Goal: Task Accomplishment & Management: Complete application form

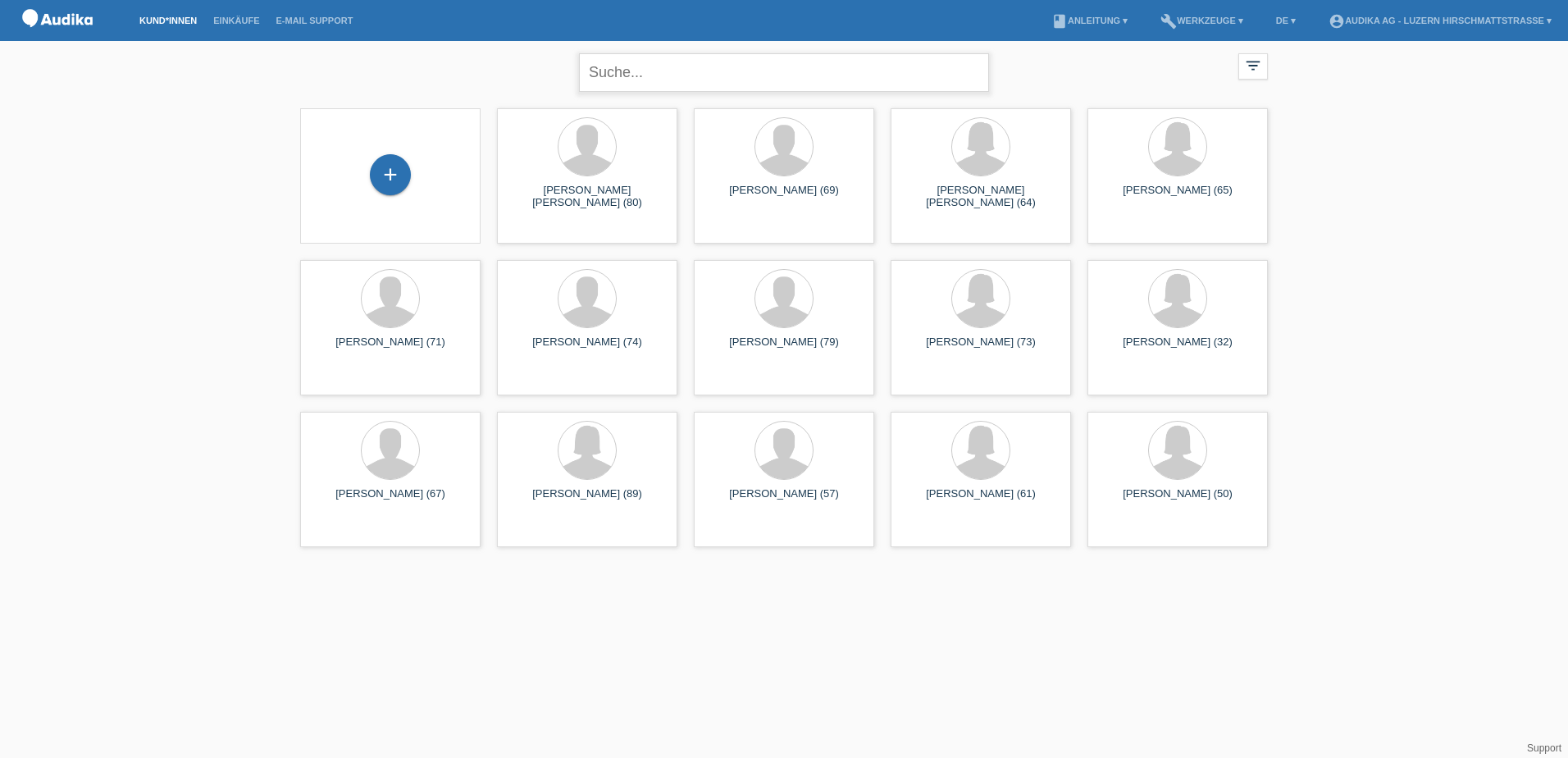
click at [705, 68] on input "text" at bounding box center [784, 72] width 410 height 38
type input "[PERSON_NAME]"
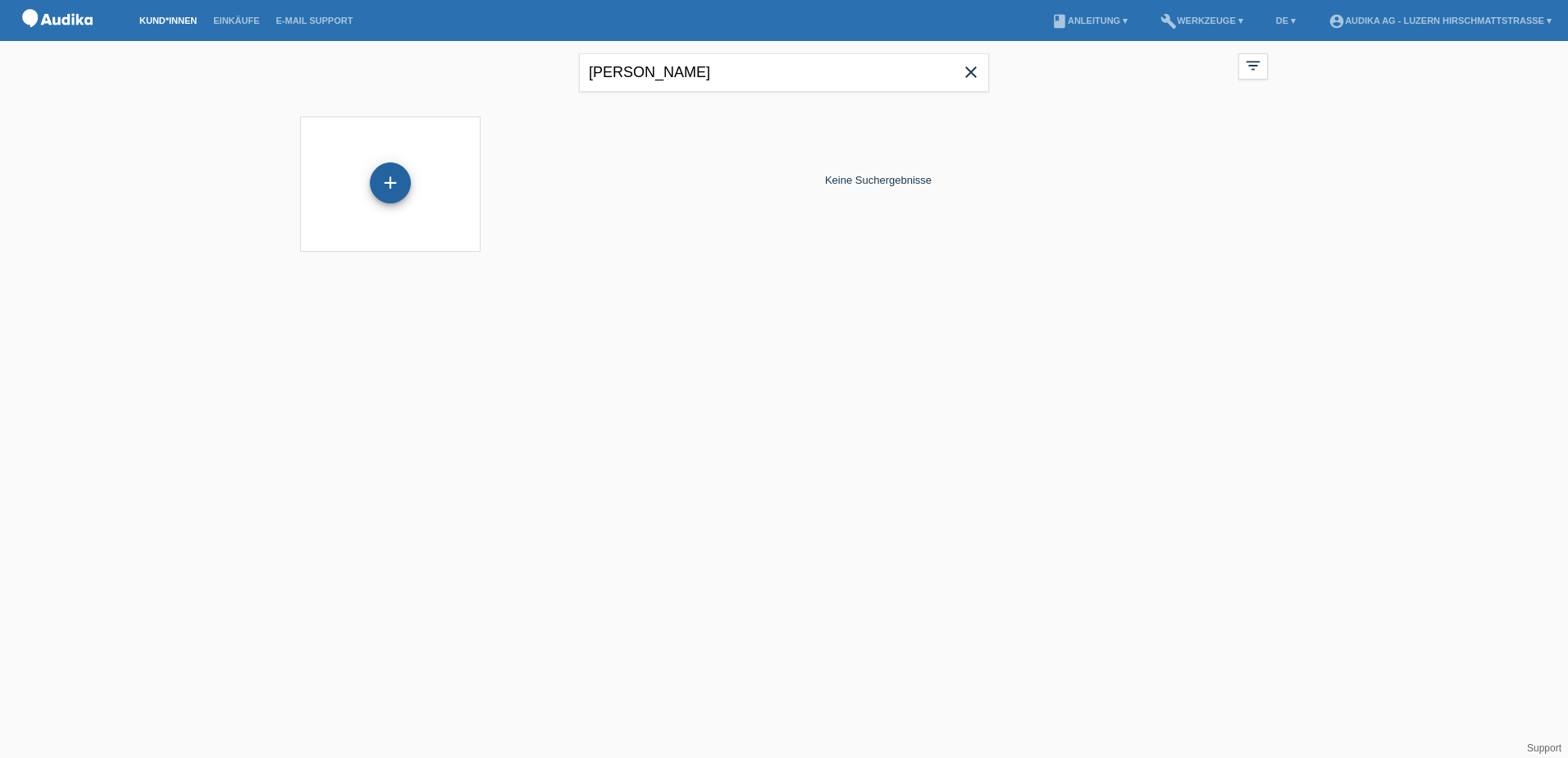
click at [387, 179] on div "+" at bounding box center [390, 183] width 41 height 41
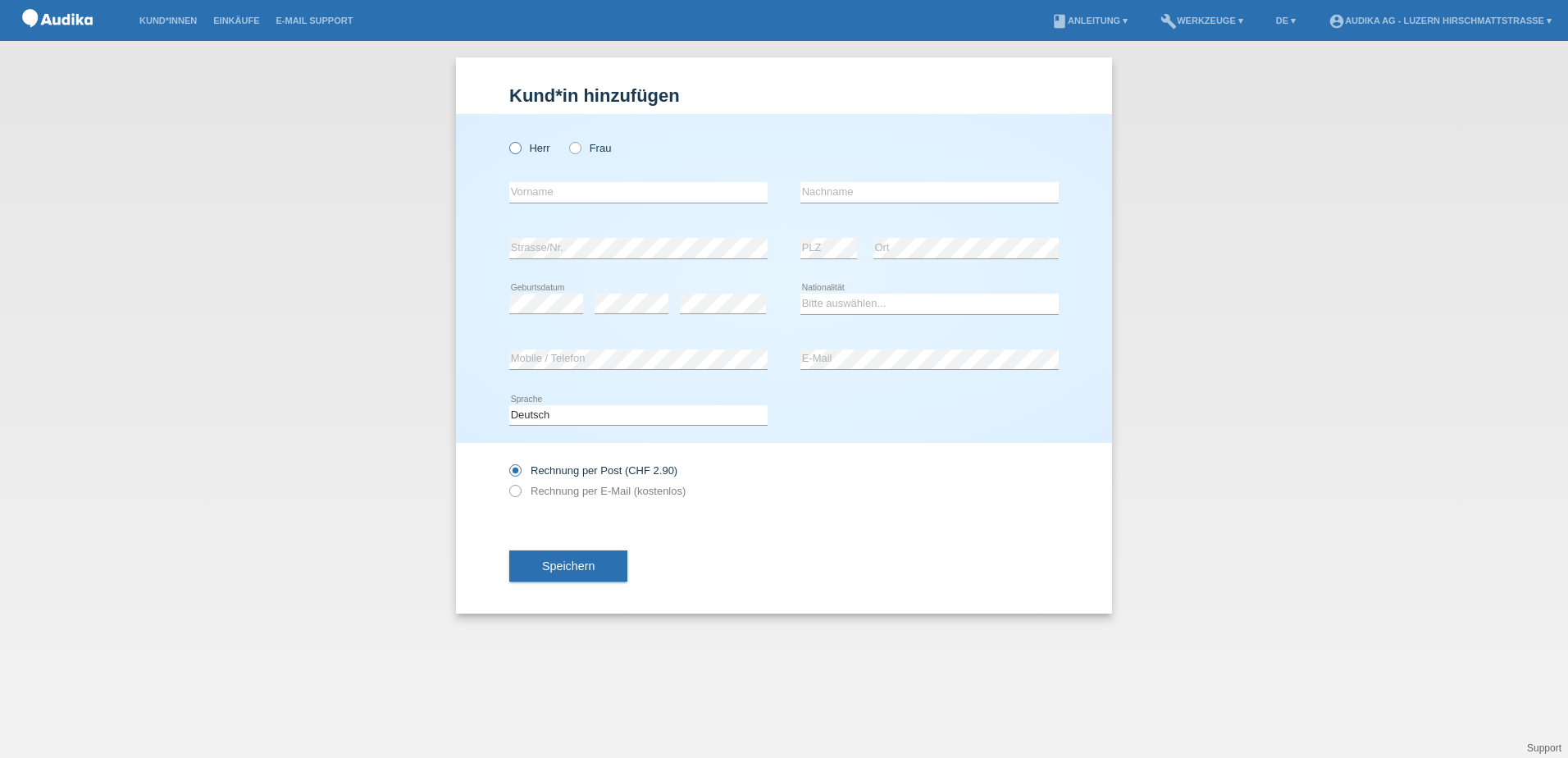
click at [528, 152] on label "Herr" at bounding box center [530, 147] width 41 height 12
click at [520, 152] on input "Herr" at bounding box center [515, 147] width 11 height 11
radio input "true"
click at [539, 193] on input "text" at bounding box center [638, 192] width 258 height 20
type input "Jürg"
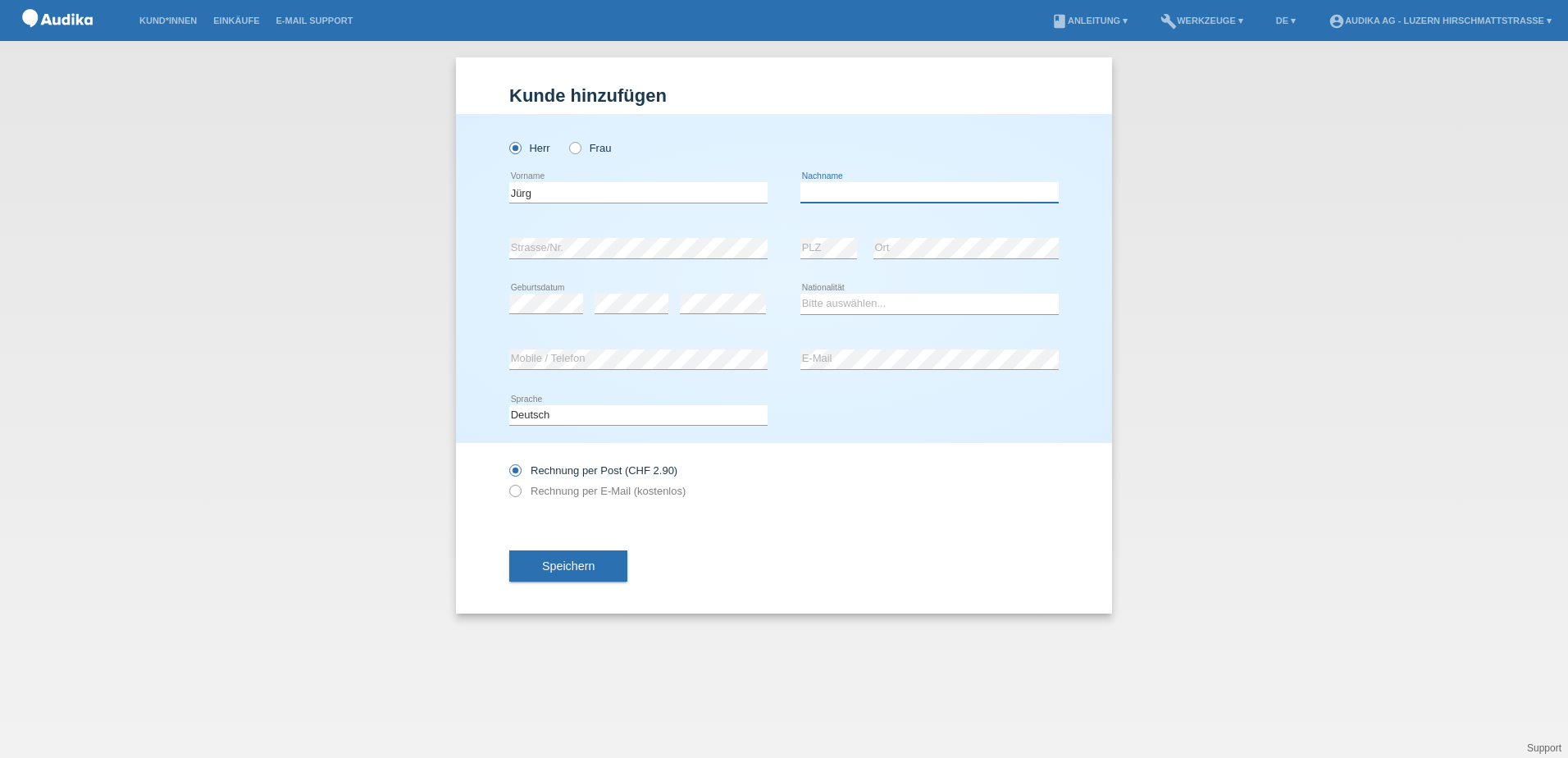
click at [809, 196] on input "text" at bounding box center [929, 192] width 258 height 20
type input "Filliger"
click at [862, 305] on select "Bitte auswählen... Schweiz Deutschland Liechtenstein Österreich ------------ Af…" at bounding box center [929, 303] width 258 height 20
select select "CH"
click at [800, 293] on select "Bitte auswählen... Schweiz Deutschland Liechtenstein Österreich ------------ Af…" at bounding box center [929, 303] width 258 height 20
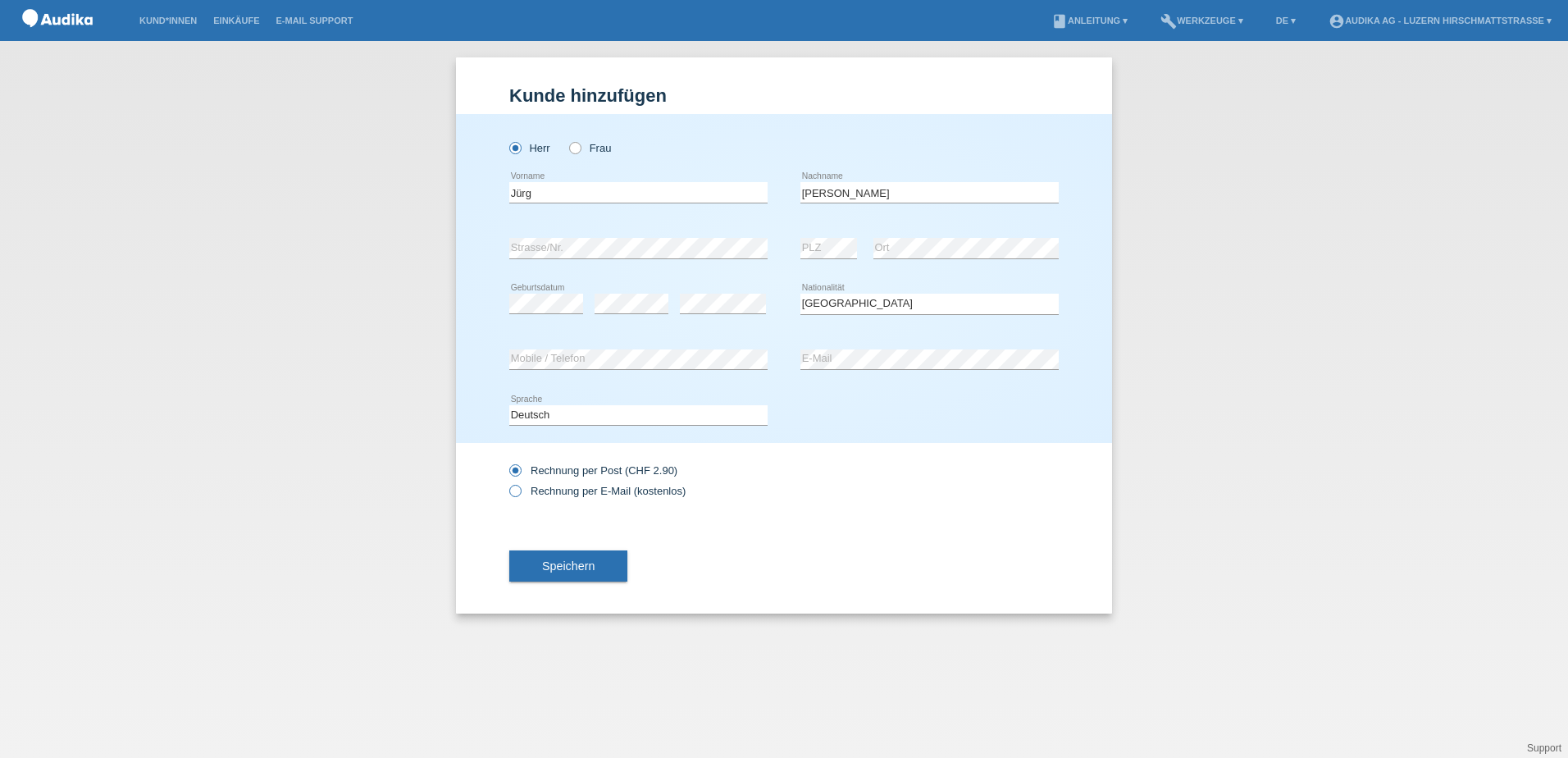
click at [559, 493] on label "Rechnung per E-Mail (kostenlos)" at bounding box center [597, 490] width 176 height 12
click at [520, 493] on input "Rechnung per E-Mail (kostenlos)" at bounding box center [515, 495] width 11 height 20
radio input "true"
click at [589, 569] on span "Speichern" at bounding box center [568, 565] width 52 height 13
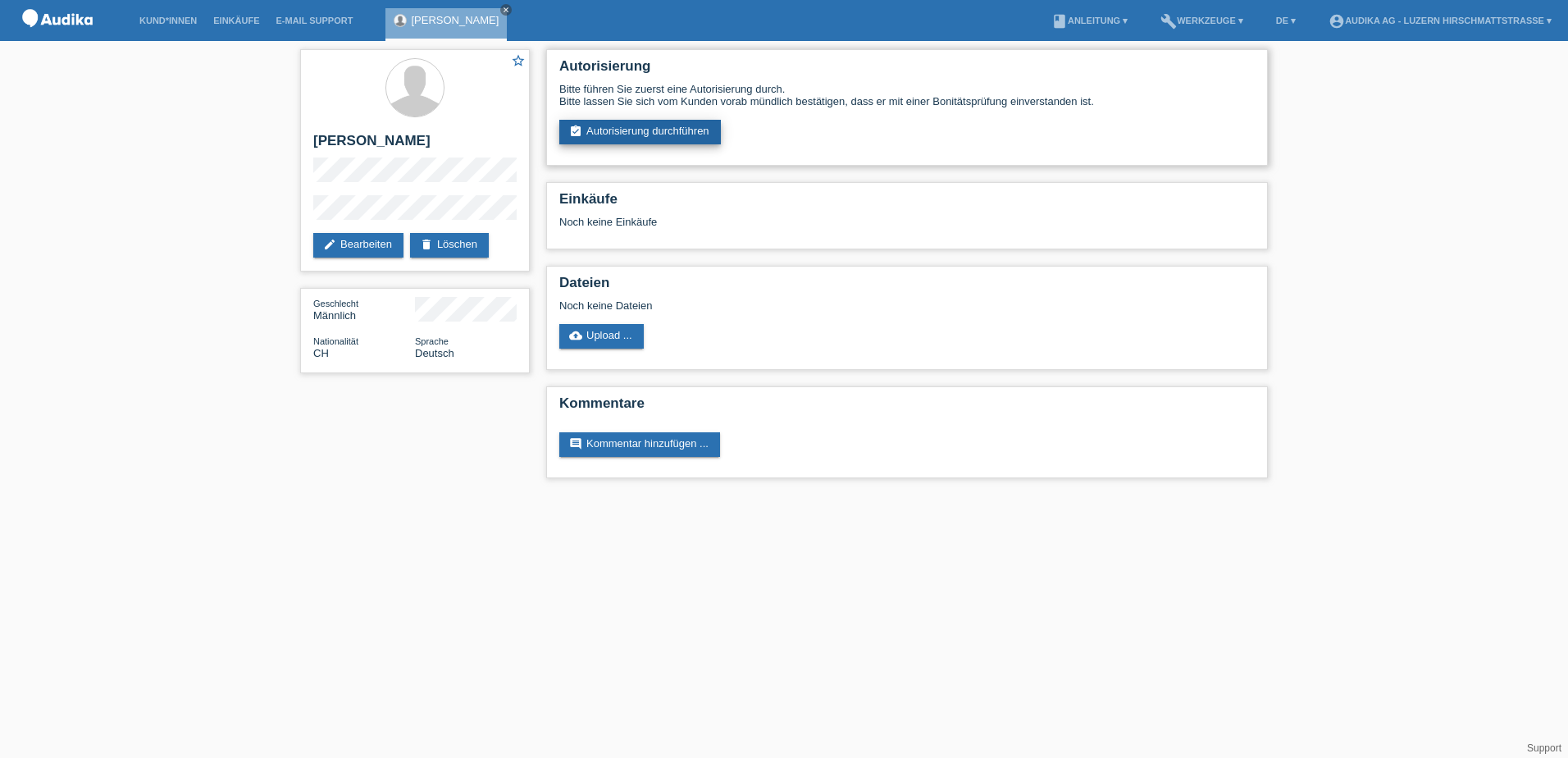
click at [656, 133] on link "assignment_turned_in Autorisierung durchführen" at bounding box center [639, 132] width 162 height 25
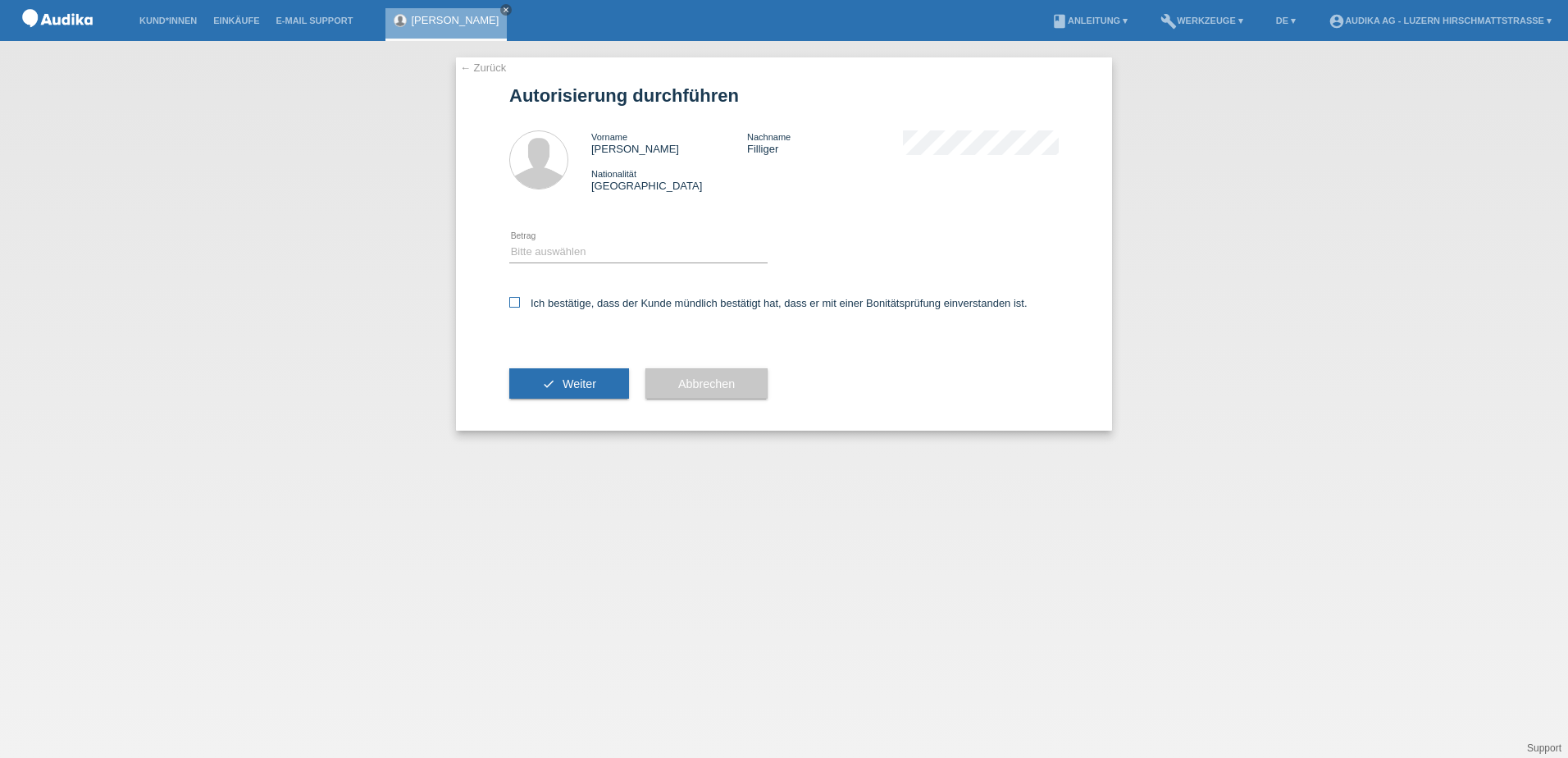
click at [611, 297] on label "Ich bestätige, dass der Kunde mündlich bestätigt hat, dass er mit einer Bonität…" at bounding box center [769, 302] width 519 height 12
click at [520, 297] on input "Ich bestätige, dass der Kunde mündlich bestätigt hat, dass er mit einer Bonität…" at bounding box center [515, 302] width 11 height 11
checkbox input "true"
click at [561, 384] on button "check Weiter" at bounding box center [569, 384] width 120 height 31
click at [520, 246] on select "Bitte auswählen CHF 1.00 - CHF 499.00 CHF 500.00 - CHF 1'999.00 CHF 2'000.00 - …" at bounding box center [638, 252] width 258 height 20
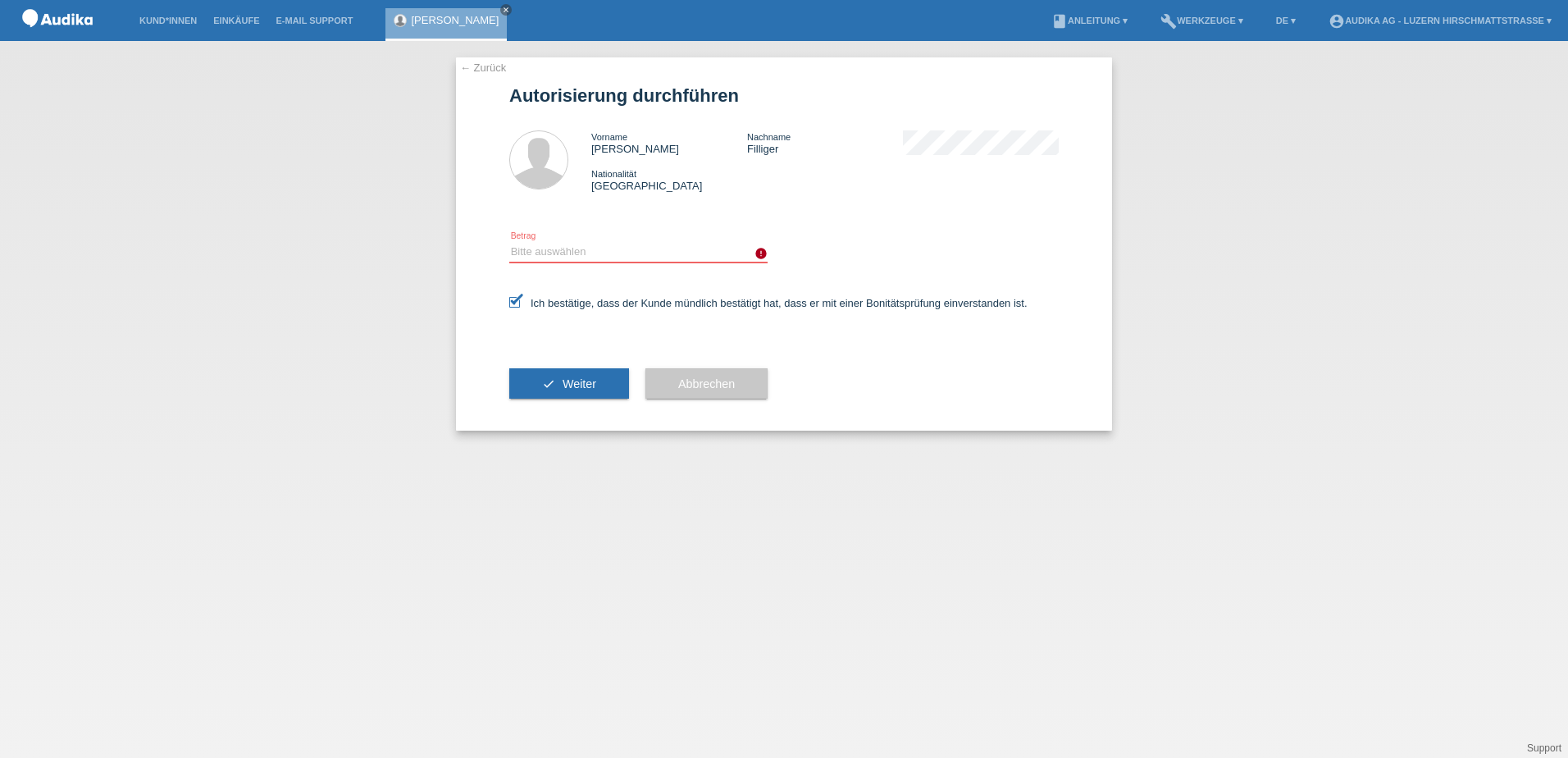
click at [520, 246] on select "Bitte auswählen CHF 1.00 - CHF 499.00 CHF 500.00 - CHF 1'999.00 CHF 2'000.00 - …" at bounding box center [638, 252] width 258 height 20
select select "3"
click at [510, 242] on select "Bitte auswählen CHF 1.00 - CHF 499.00 CHF 500.00 - CHF 1'999.00 CHF 2'000.00 - …" at bounding box center [638, 252] width 258 height 20
click at [567, 387] on span "Weiter" at bounding box center [579, 384] width 34 height 13
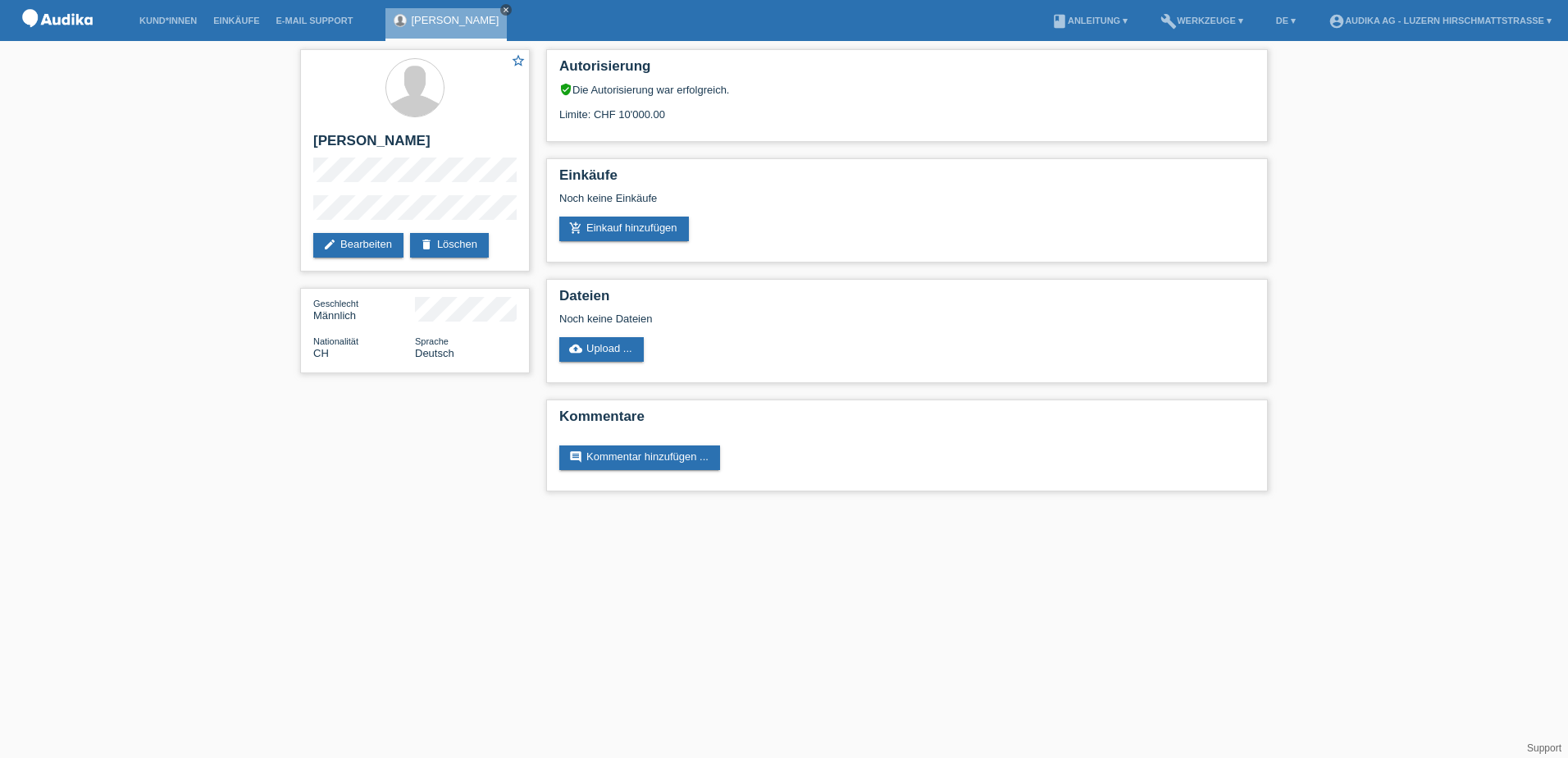
click at [502, 8] on icon "close" at bounding box center [506, 9] width 8 height 8
click at [1423, 21] on link "account_circle Audika AG - [GEOGRAPHIC_DATA] Hirschmattstrasse ▾" at bounding box center [1440, 20] width 239 height 10
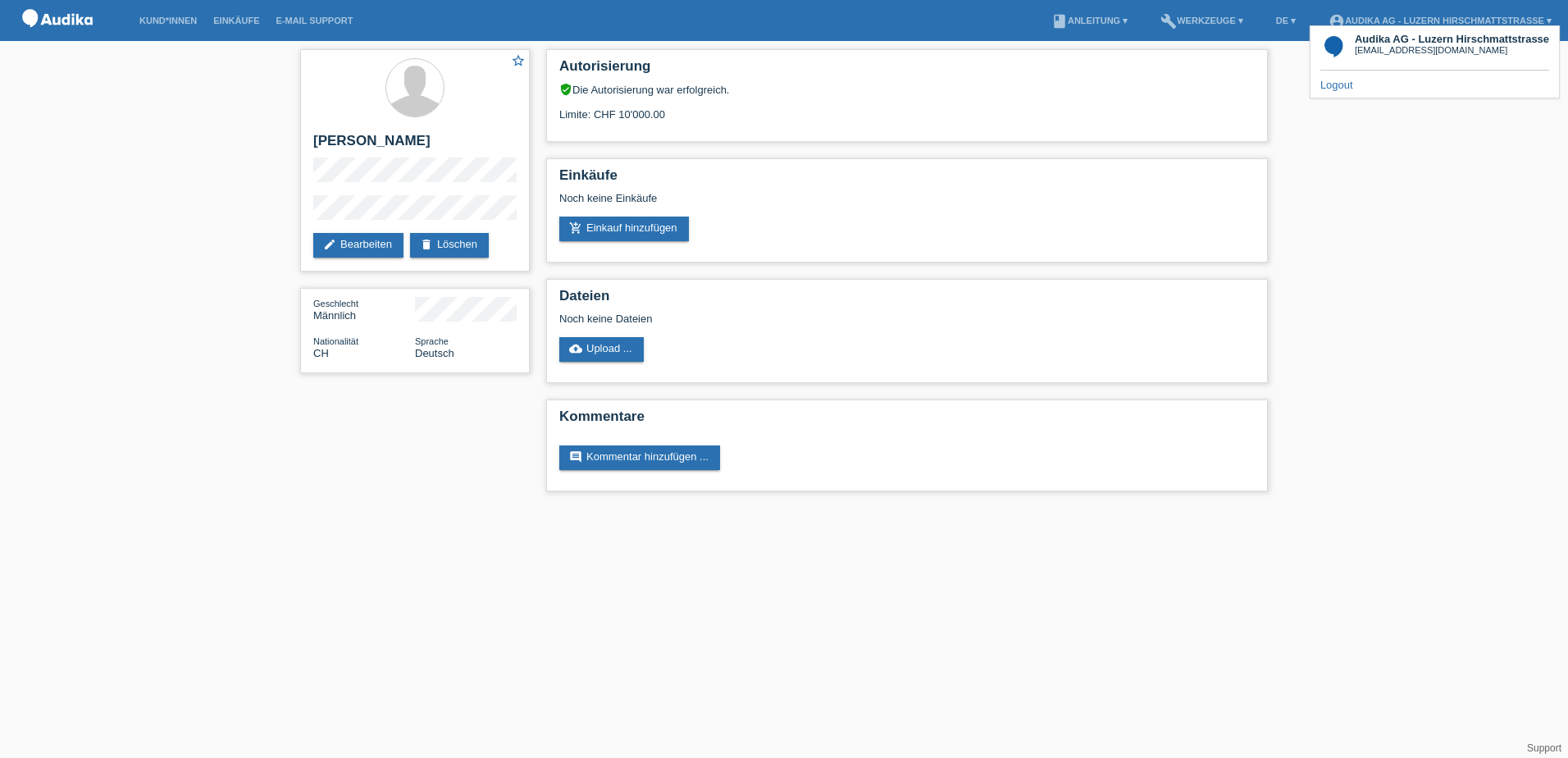
click at [1340, 87] on link "Logout" at bounding box center [1337, 84] width 33 height 12
